Goal: Navigation & Orientation: Find specific page/section

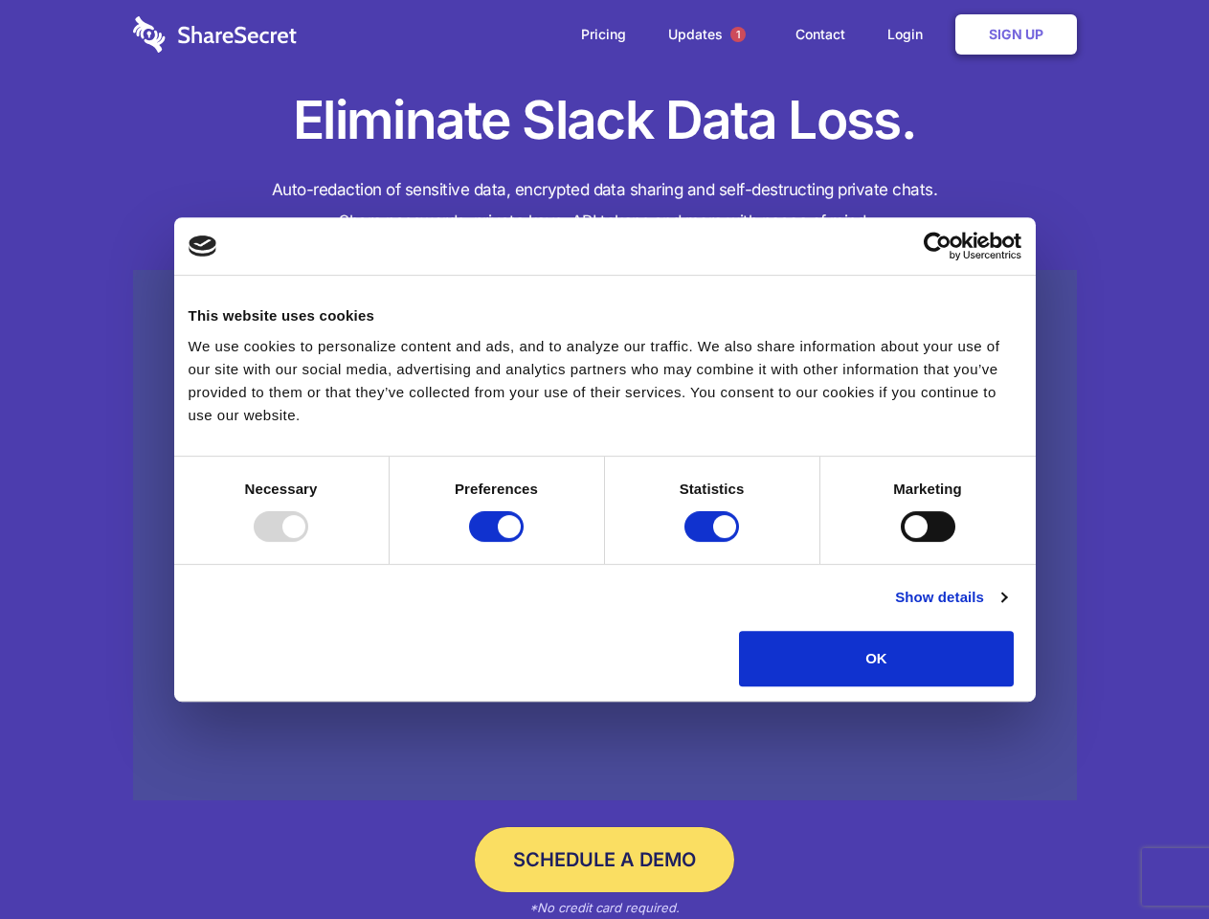
click at [308, 542] on div at bounding box center [281, 526] width 55 height 31
click at [524, 542] on input "Preferences" at bounding box center [496, 526] width 55 height 31
checkbox input "false"
click at [714, 542] on input "Statistics" at bounding box center [711, 526] width 55 height 31
checkbox input "false"
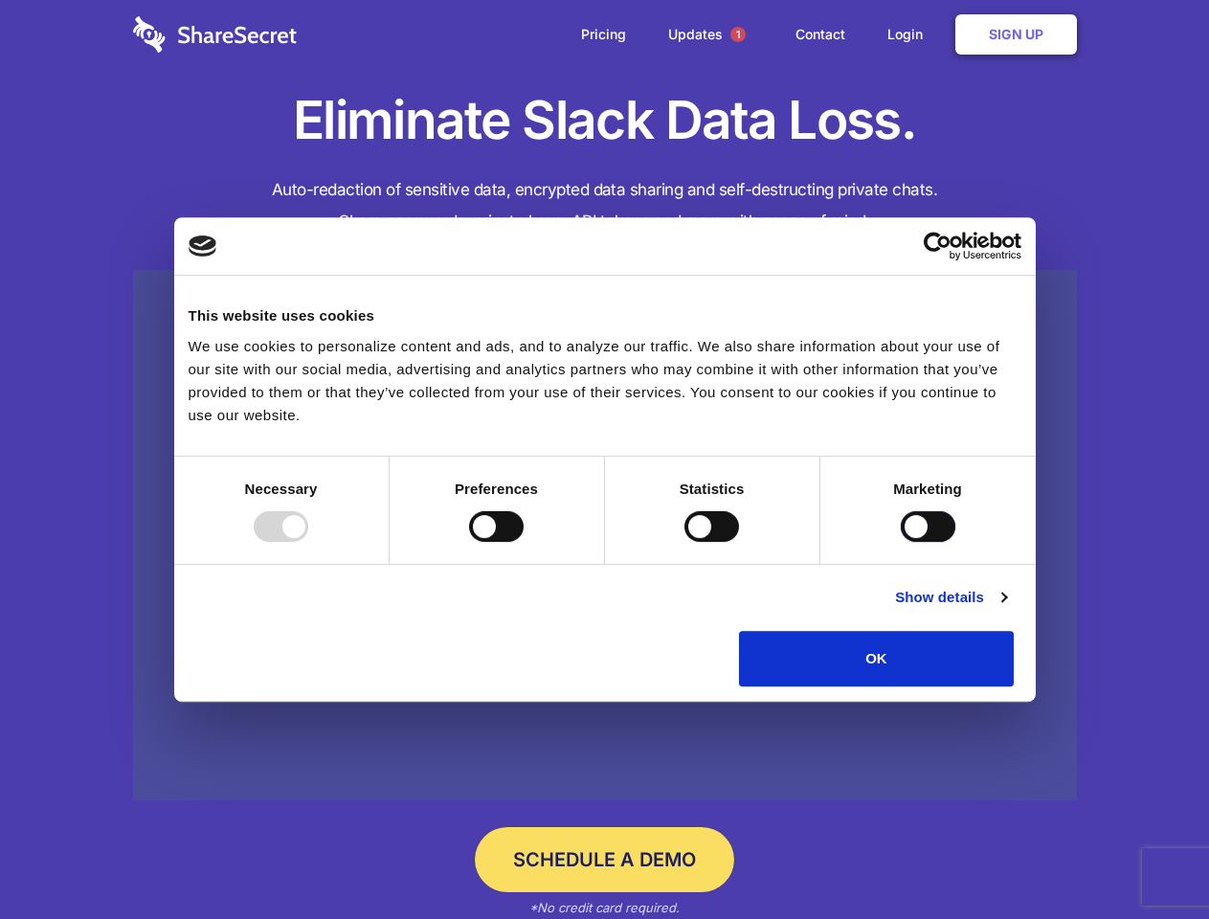
click at [901, 542] on input "Marketing" at bounding box center [928, 526] width 55 height 31
checkbox input "true"
click at [1006, 609] on link "Show details" at bounding box center [950, 597] width 111 height 23
click at [0, 0] on li "Necessary 7 Necessary cookies help make a website usable by enabling basic func…" at bounding box center [0, 0] width 0 height 0
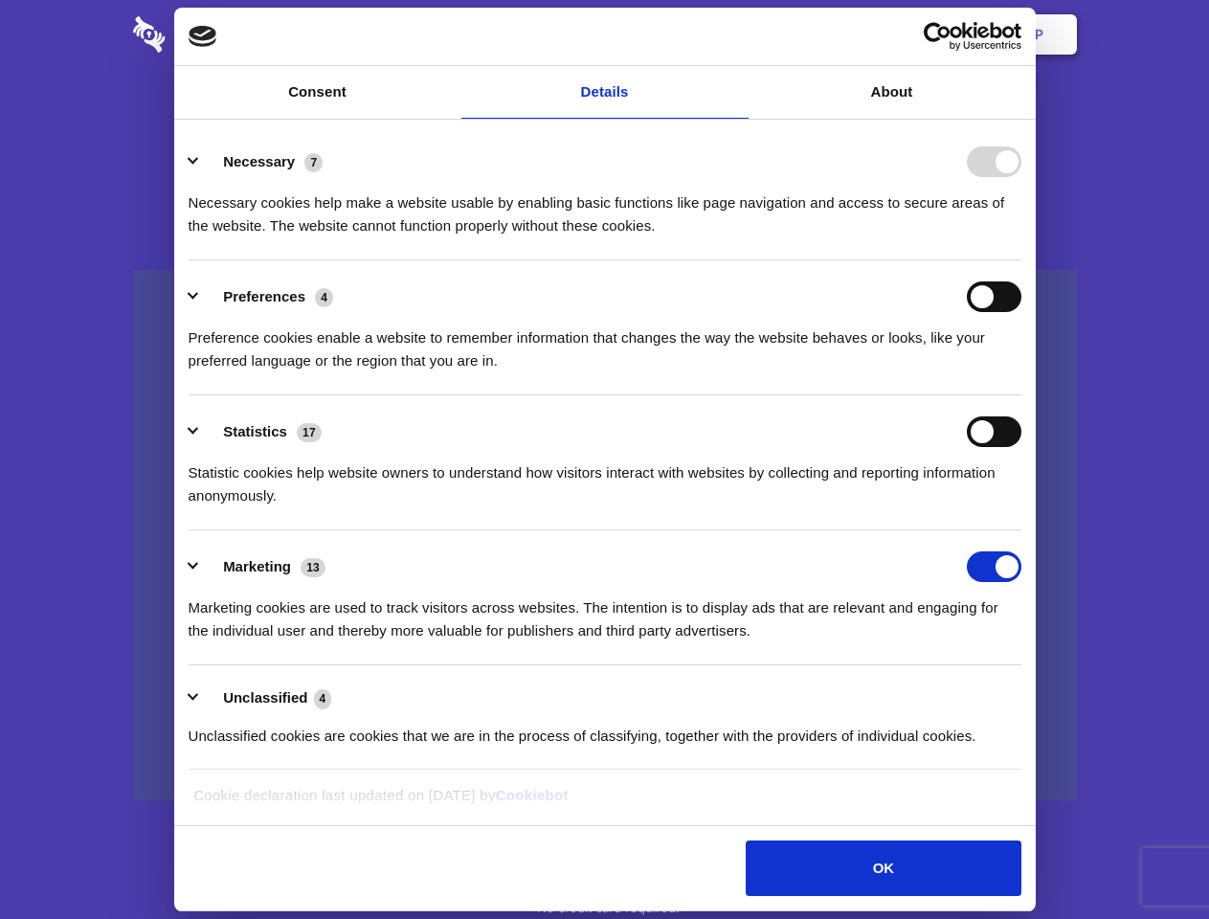
click at [737, 34] on span "1" at bounding box center [737, 34] width 15 height 15
